Goal: Task Accomplishment & Management: Manage account settings

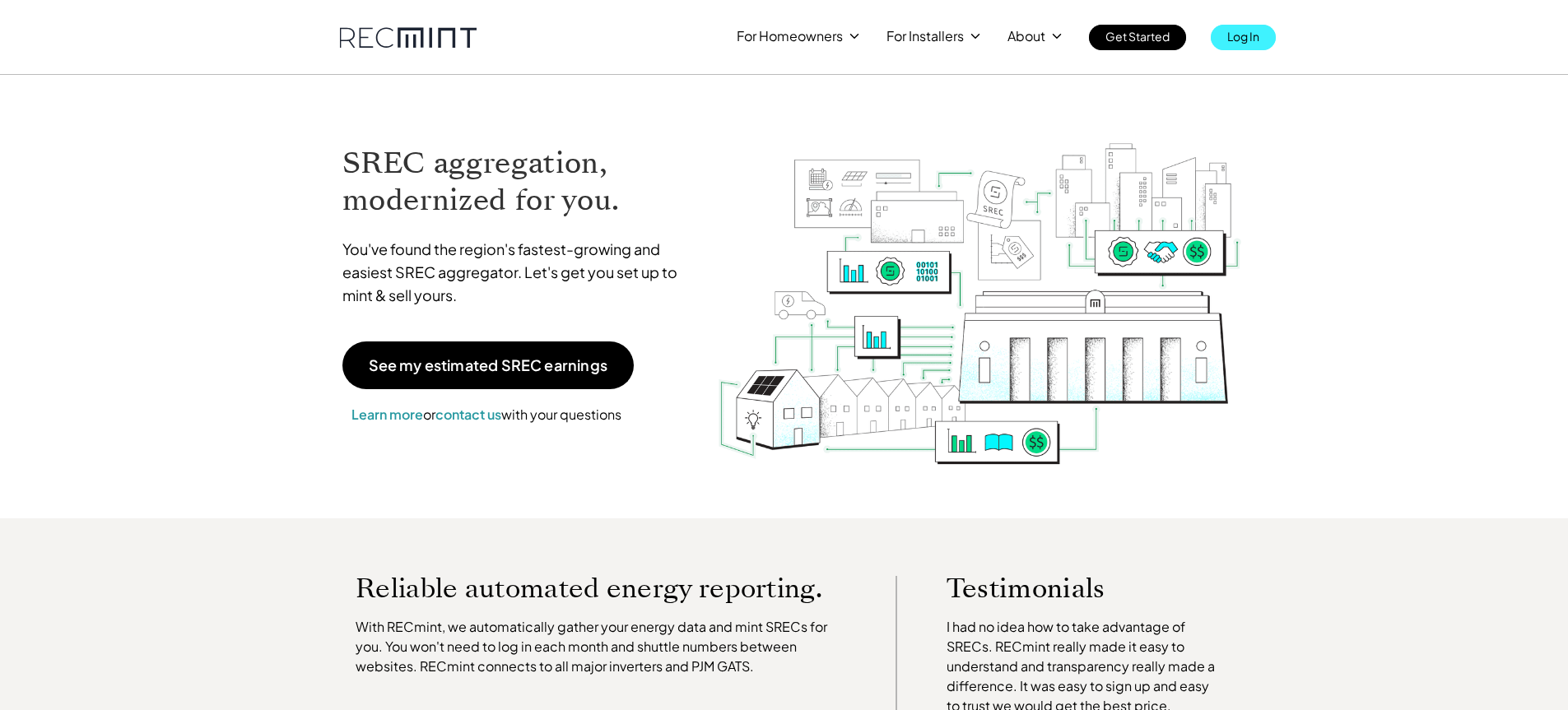
click at [1250, 35] on p "Log In" at bounding box center [1243, 36] width 32 height 23
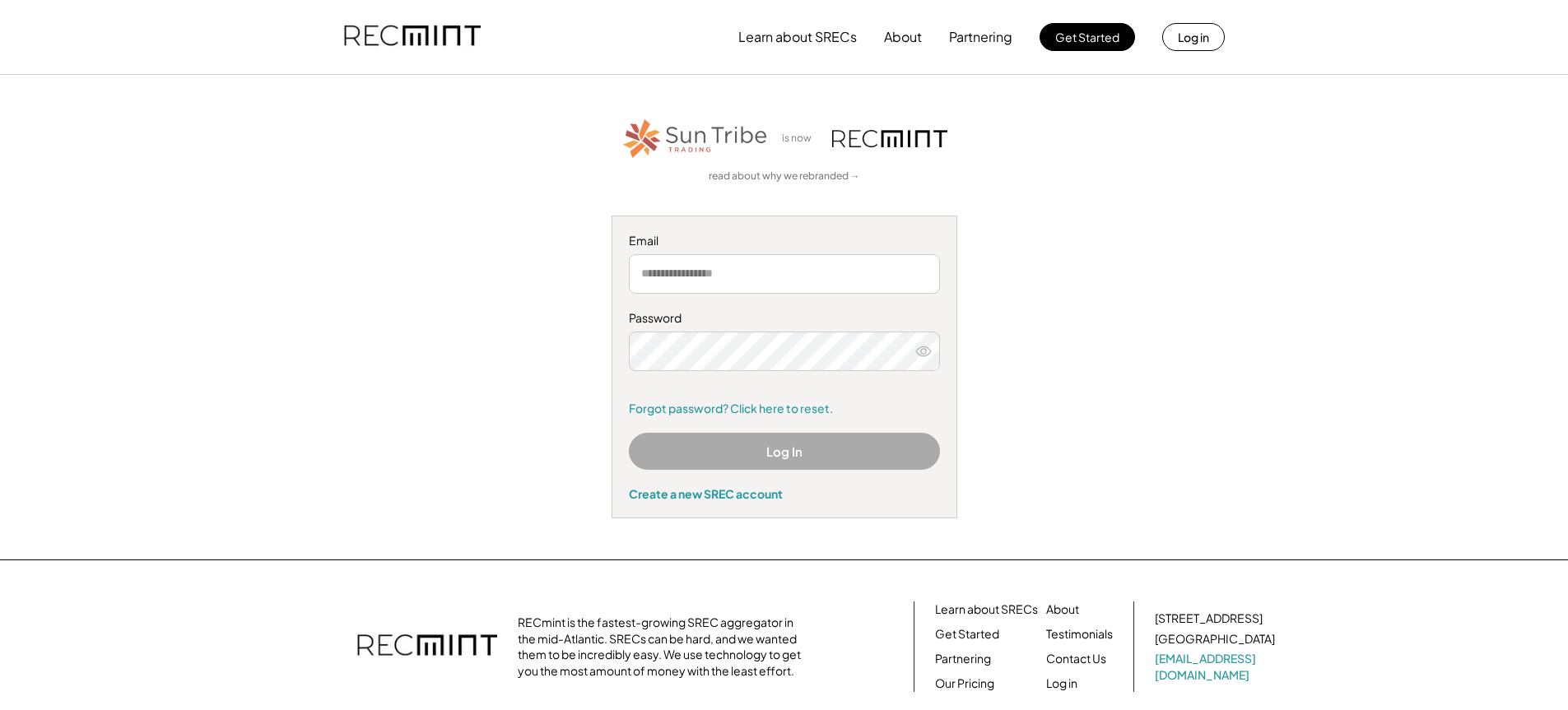
click at [653, 275] on input "email" at bounding box center [785, 274] width 311 height 40
type input "**********"
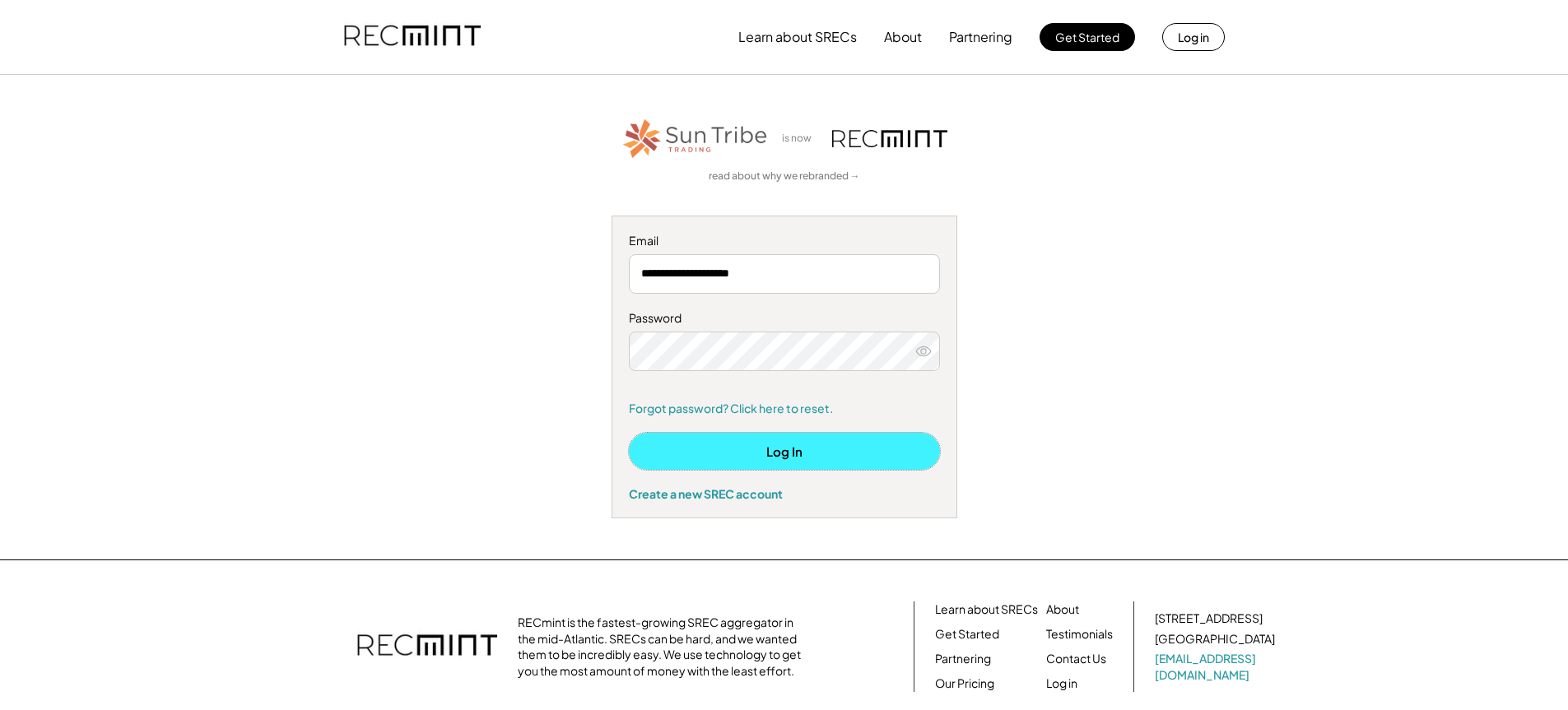
click at [780, 450] on button "Log In" at bounding box center [785, 451] width 311 height 37
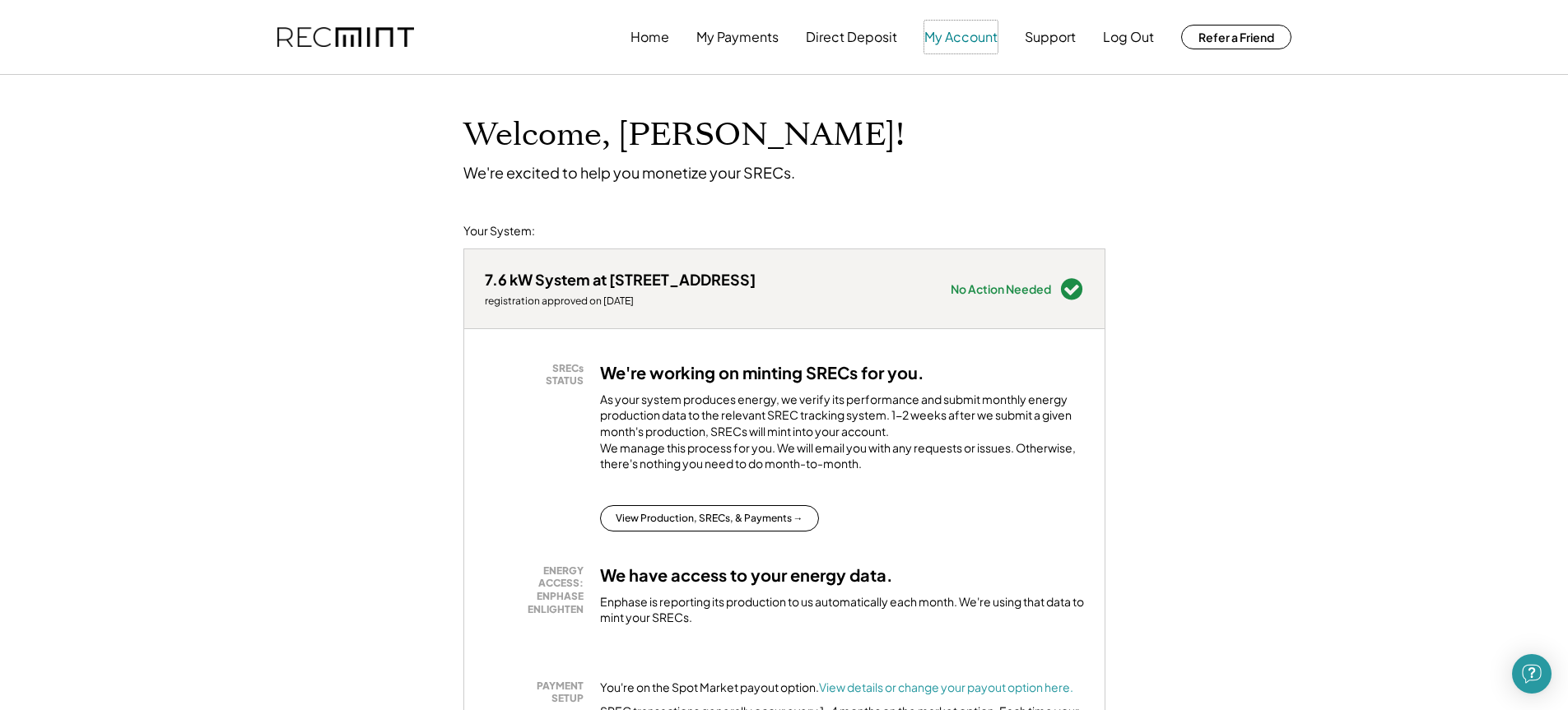
click at [972, 36] on button "My Account" at bounding box center [960, 37] width 73 height 33
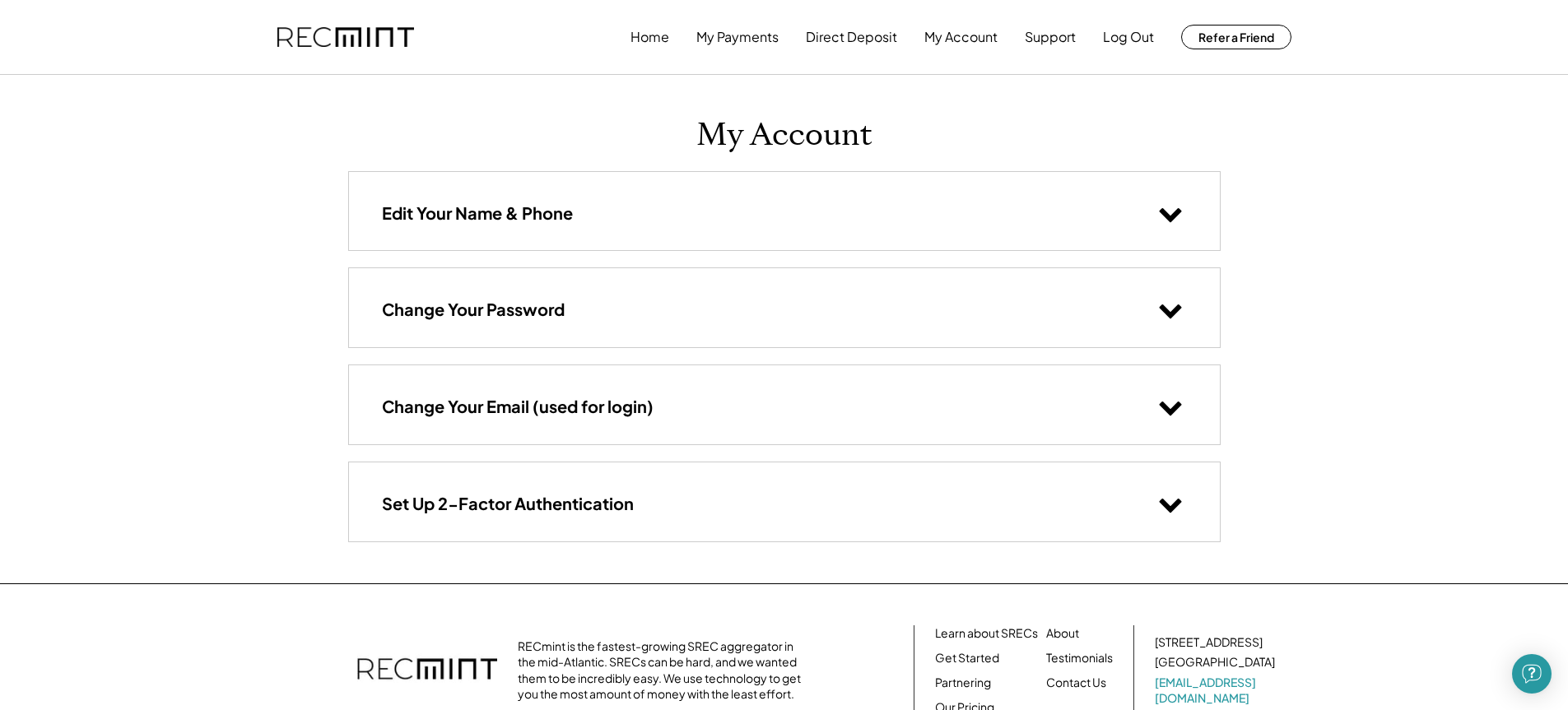
click at [1171, 215] on icon at bounding box center [1170, 213] width 25 height 25
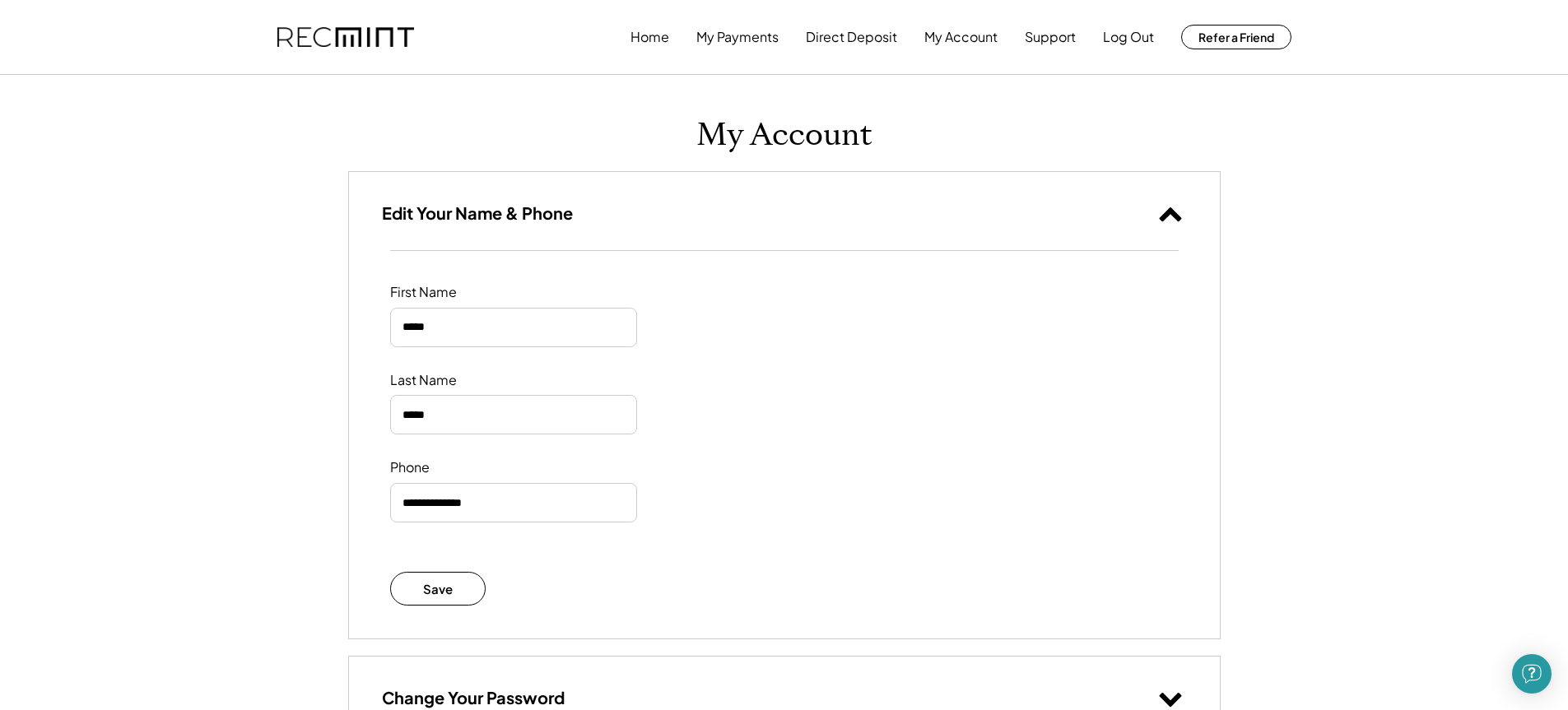
click at [1171, 215] on icon at bounding box center [1170, 213] width 25 height 25
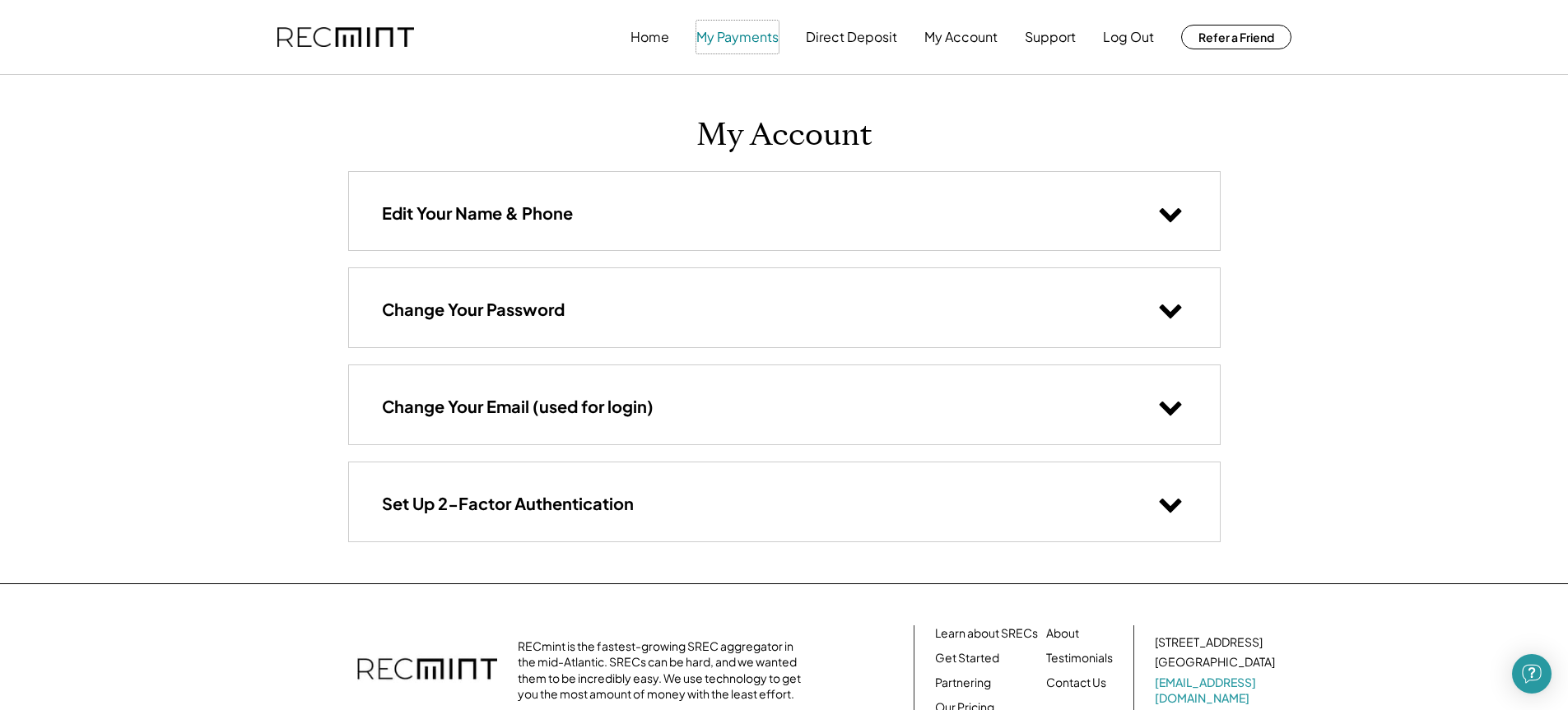
click at [725, 36] on button "My Payments" at bounding box center [738, 37] width 83 height 33
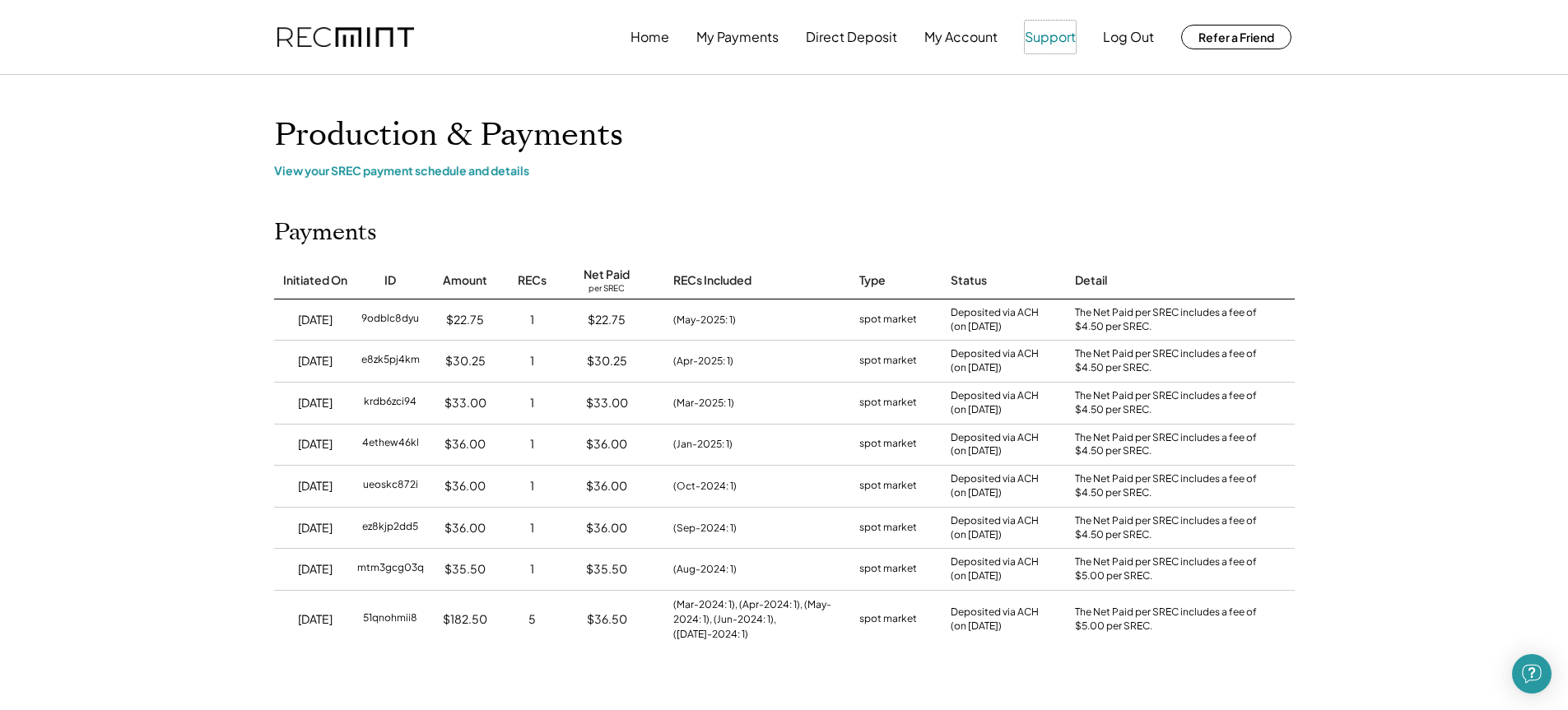
click at [1041, 37] on button "Support" at bounding box center [1050, 37] width 51 height 33
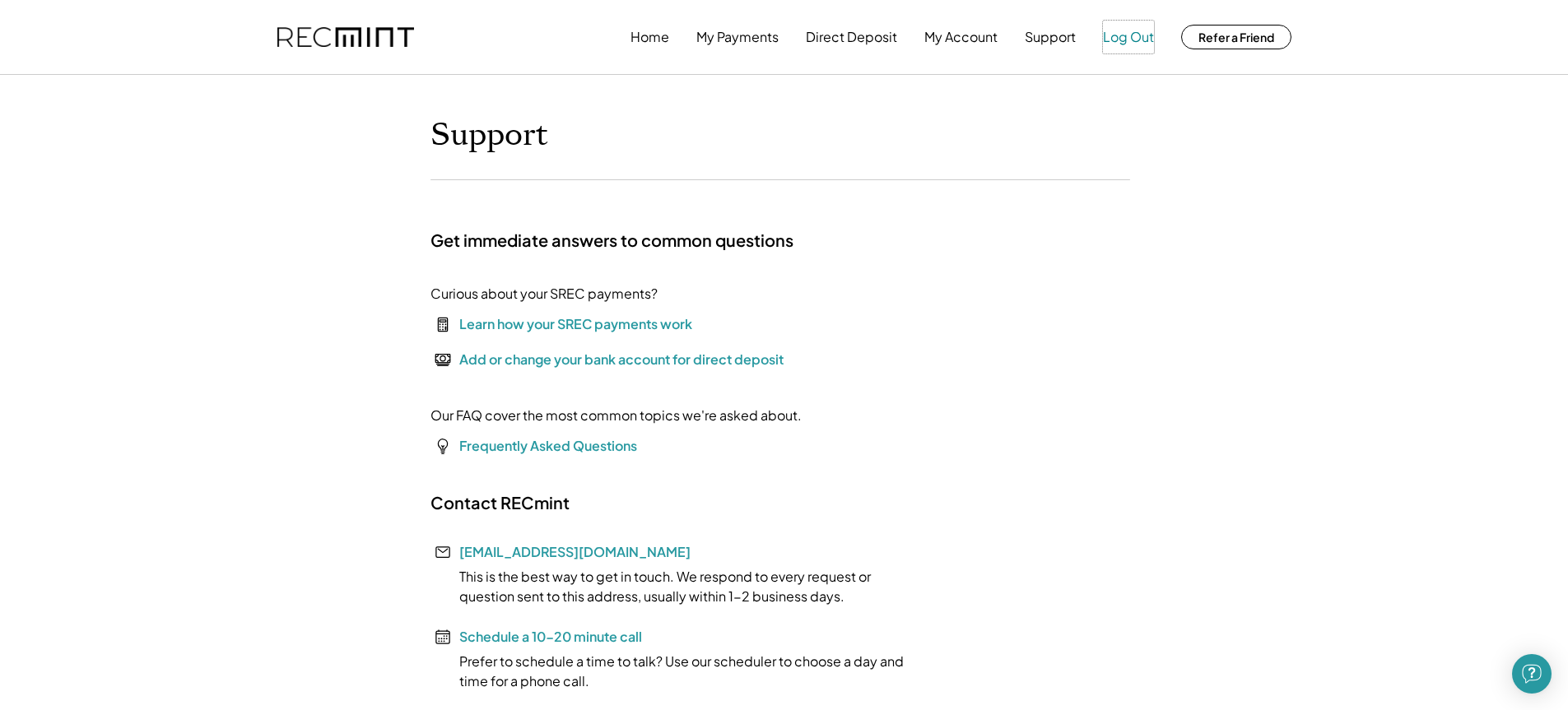
click at [1139, 35] on button "Log Out" at bounding box center [1128, 37] width 51 height 33
